Goal: Task Accomplishment & Management: Use online tool/utility

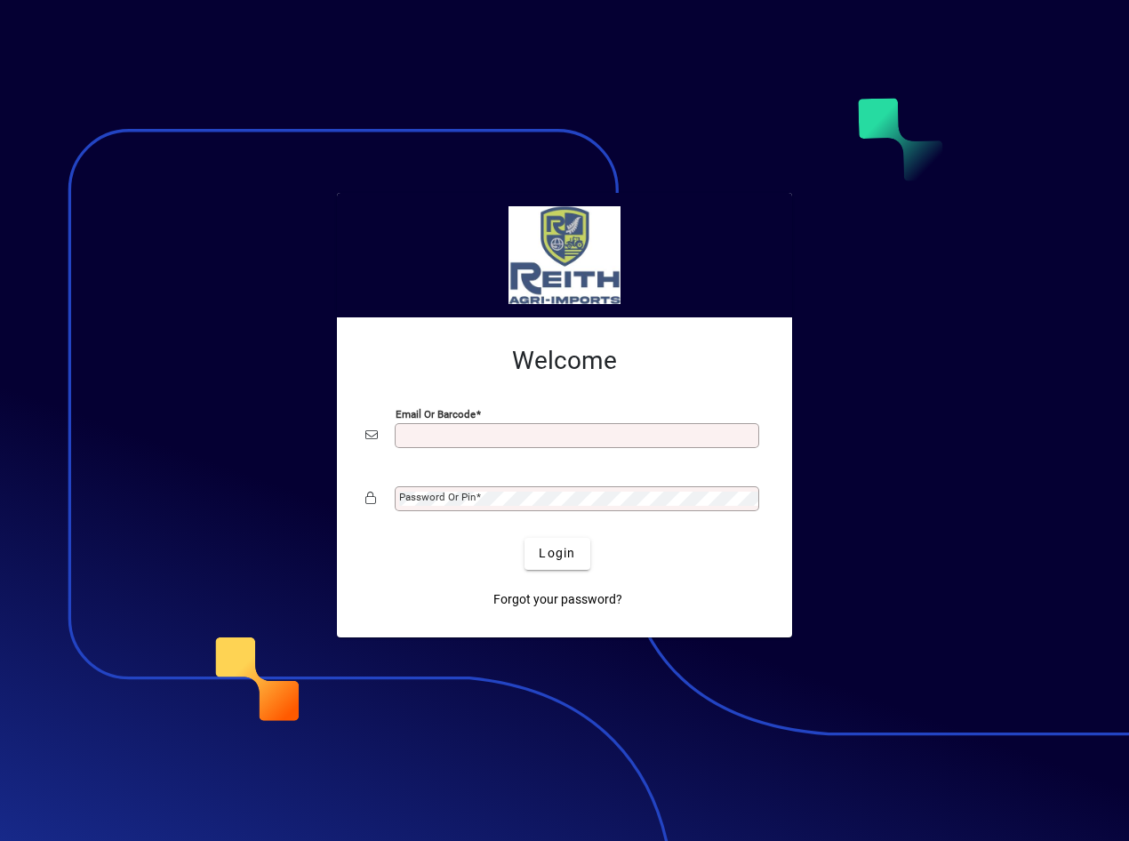
click at [409, 435] on input "Email or Barcode" at bounding box center [578, 435] width 359 height 14
type input "**********"
click at [437, 502] on mat-label "Password or Pin" at bounding box center [437, 497] width 76 height 12
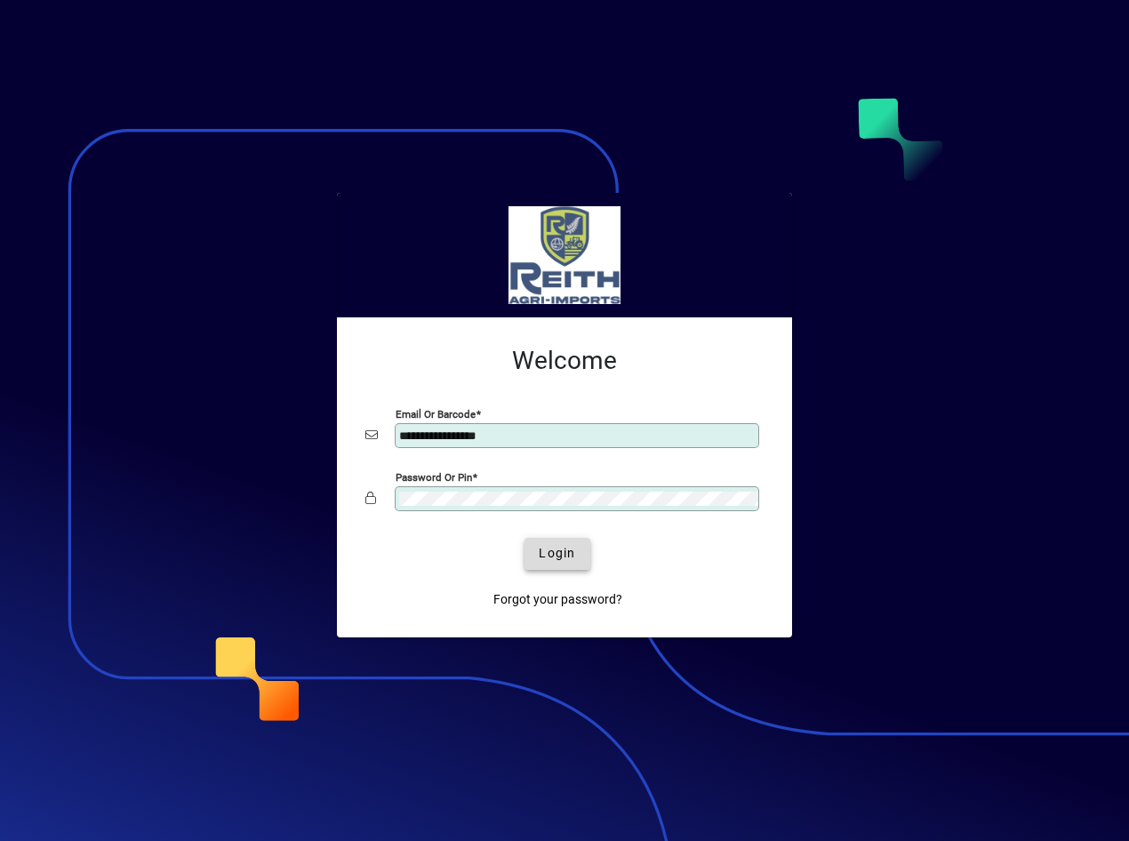
click at [536, 557] on span "submit" at bounding box center [556, 553] width 65 height 43
